Goal: Information Seeking & Learning: Learn about a topic

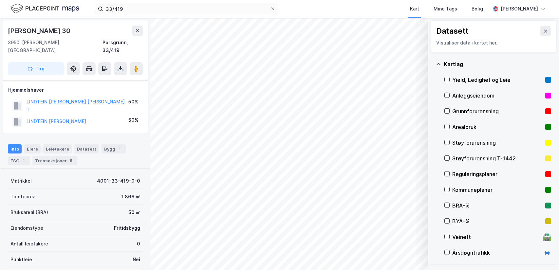
scroll to position [92, 0]
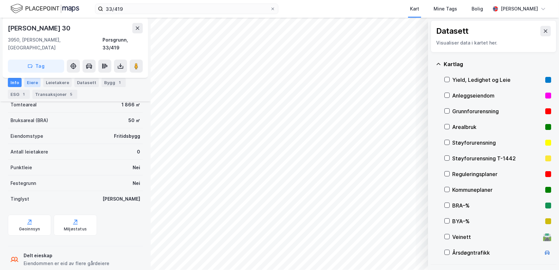
click at [34, 82] on div "Eiere" at bounding box center [32, 82] width 16 height 9
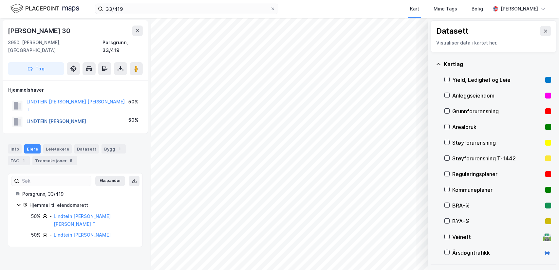
click at [0, 0] on button "LINDTEIN [PERSON_NAME]" at bounding box center [0, 0] width 0 height 0
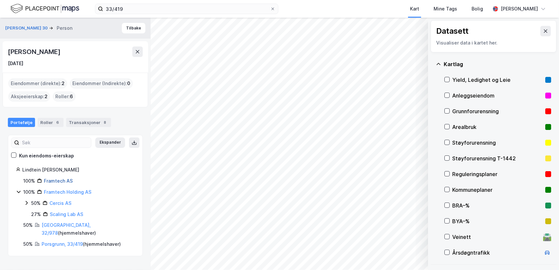
click at [55, 179] on link "Framtech AS" at bounding box center [58, 181] width 29 height 6
click at [61, 203] on link "Cercis AS" at bounding box center [60, 203] width 22 height 6
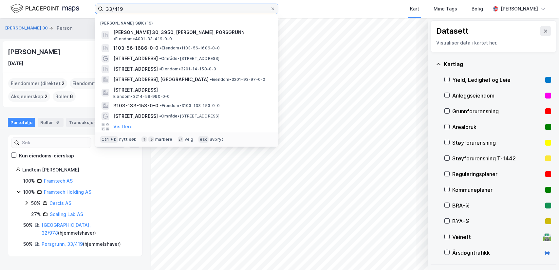
drag, startPoint x: 171, startPoint y: 4, endPoint x: 53, endPoint y: 5, distance: 118.2
click at [54, 7] on div "33/419 Nylige søk (19) [PERSON_NAME] 30, 3950, [PERSON_NAME], PORSGRUNN • Eiend…" at bounding box center [279, 9] width 559 height 18
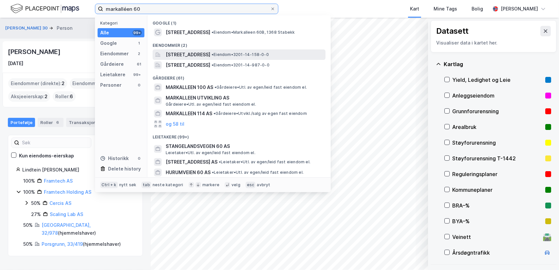
type input "markalléen 60"
click at [210, 55] on span "[STREET_ADDRESS]" at bounding box center [188, 55] width 45 height 8
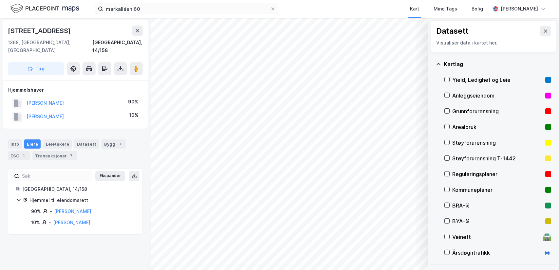
click at [278, 270] on html "markalléen 60 Kart Mine Tags [PERSON_NAME] Odd [PERSON_NAME] Moi © Mapbox © Ope…" at bounding box center [279, 135] width 559 height 270
click at [14, 139] on div "Info" at bounding box center [15, 143] width 14 height 9
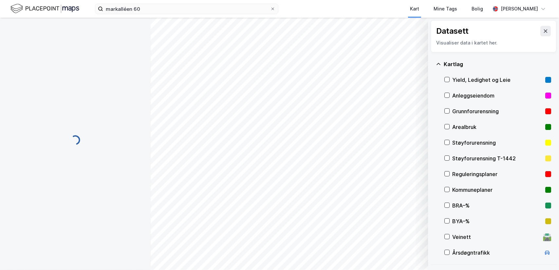
scroll to position [92, 0]
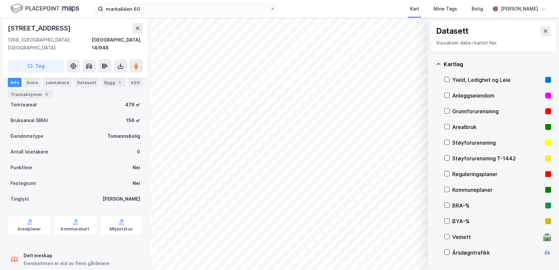
scroll to position [92, 0]
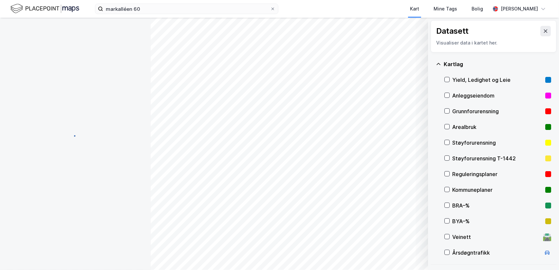
scroll to position [92, 0]
